Goal: Communication & Community: Answer question/provide support

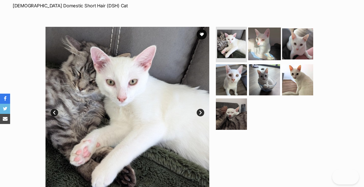
click at [255, 49] on img at bounding box center [264, 44] width 33 height 33
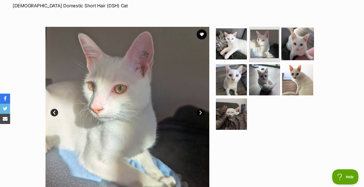
click at [292, 44] on img at bounding box center [298, 44] width 33 height 33
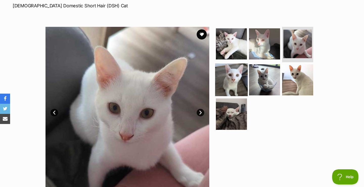
click at [235, 72] on img at bounding box center [231, 79] width 33 height 33
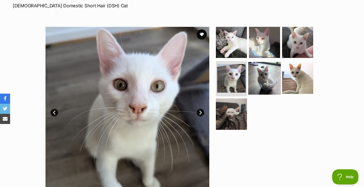
click at [266, 73] on img at bounding box center [264, 78] width 33 height 33
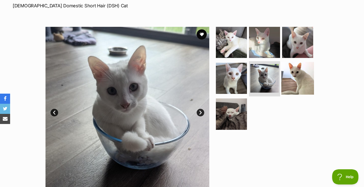
click at [288, 78] on img at bounding box center [298, 78] width 33 height 33
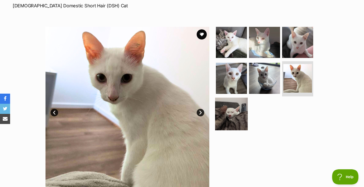
click at [222, 116] on img at bounding box center [231, 114] width 33 height 33
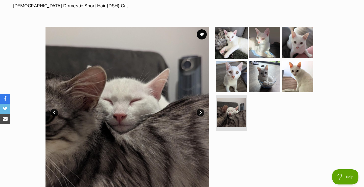
click at [243, 49] on img at bounding box center [231, 42] width 33 height 33
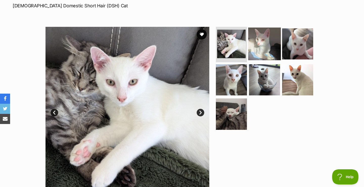
click at [262, 51] on img at bounding box center [264, 44] width 33 height 33
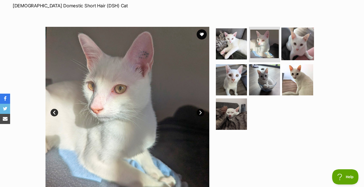
click at [286, 48] on img at bounding box center [298, 44] width 33 height 33
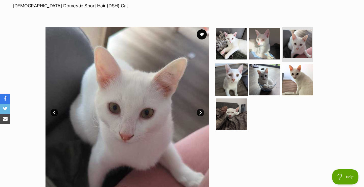
click at [233, 87] on img at bounding box center [231, 79] width 33 height 33
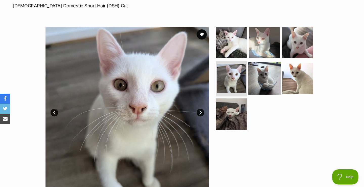
click at [267, 78] on img at bounding box center [264, 78] width 33 height 33
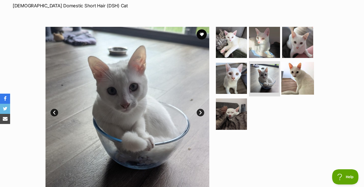
click at [288, 77] on img at bounding box center [298, 78] width 33 height 33
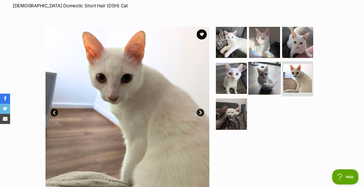
click at [266, 73] on img at bounding box center [264, 78] width 33 height 33
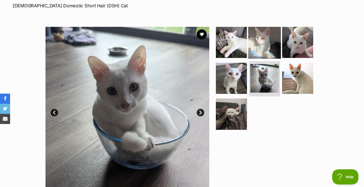
click at [263, 43] on img at bounding box center [264, 42] width 33 height 33
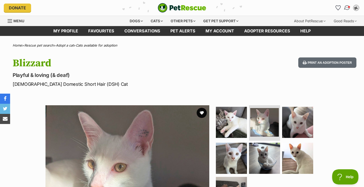
click at [346, 8] on img "Conversations" at bounding box center [347, 8] width 7 height 7
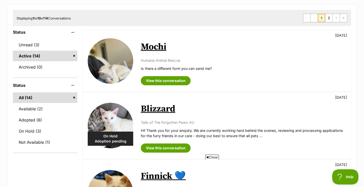
scroll to position [71, 0]
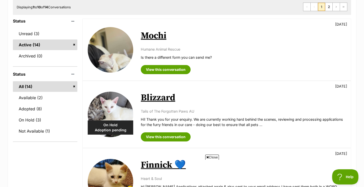
click at [164, 96] on link "Blizzard" at bounding box center [158, 97] width 34 height 11
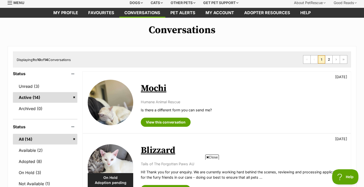
scroll to position [18, 0]
click at [211, 156] on span "Close" at bounding box center [212, 157] width 14 height 5
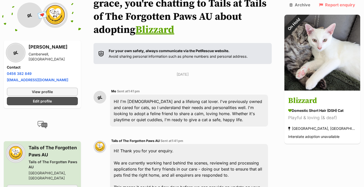
scroll to position [51, 0]
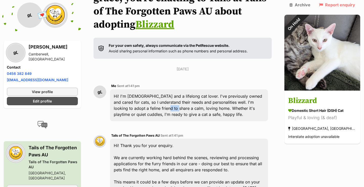
click at [205, 149] on div "Hi! Thank you for your enquiry. We are currently working hard behind the scenes…" at bounding box center [189, 167] width 158 height 56
click at [205, 154] on div "Hi! Thank you for your enquiry. We are currently working hard behind the scenes…" at bounding box center [189, 167] width 158 height 56
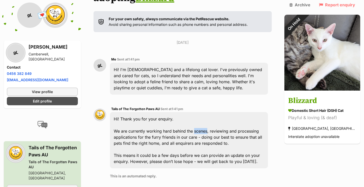
scroll to position [79, 0]
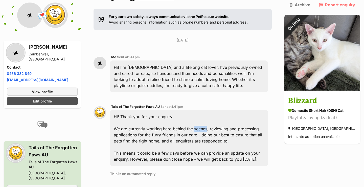
click at [205, 154] on div "Hi! Thank you for your enquiry. We are currently working hard behind the scenes…" at bounding box center [189, 138] width 158 height 56
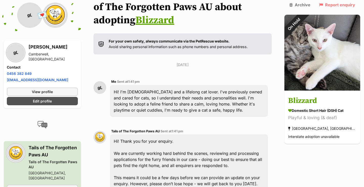
scroll to position [75, 0]
